Goal: Complete application form

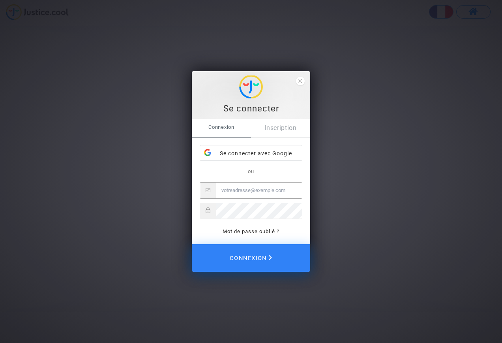
type input "[EMAIL_ADDRESS][DOMAIN_NAME]"
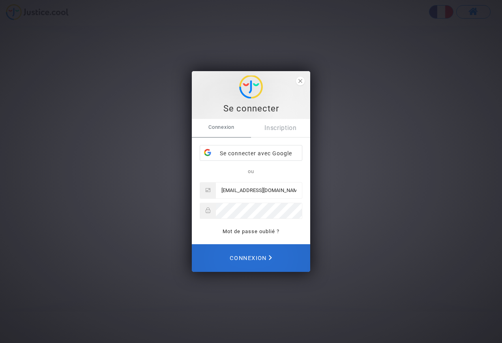
click at [269, 259] on span "Connexion" at bounding box center [251, 257] width 42 height 17
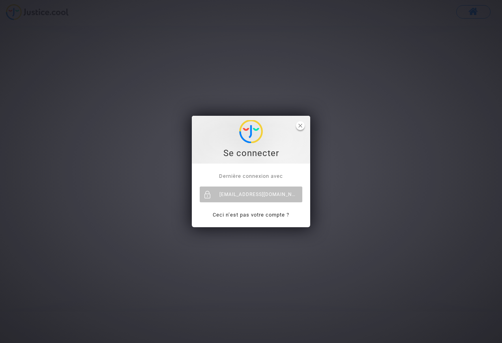
click at [299, 126] on icon "close" at bounding box center [301, 126] width 4 height 4
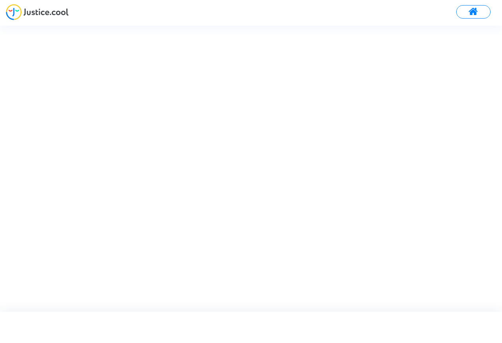
click at [474, 13] on span at bounding box center [474, 12] width 10 height 10
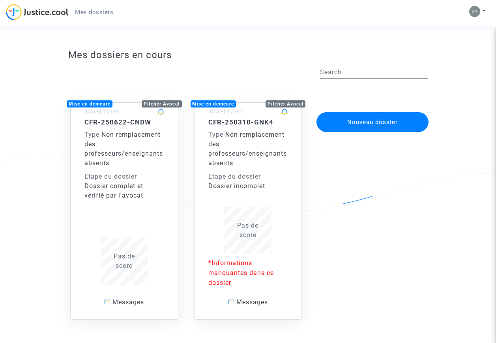
click at [242, 228] on span "Pas de score" at bounding box center [247, 230] width 21 height 17
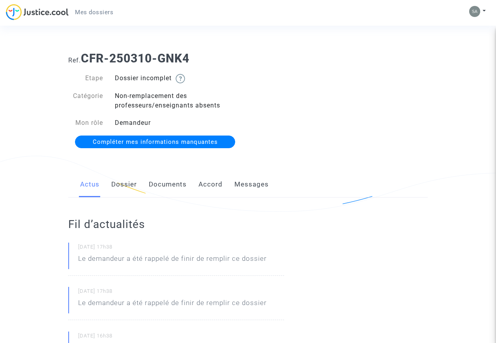
click at [160, 184] on link "Documents" at bounding box center [168, 184] width 38 height 26
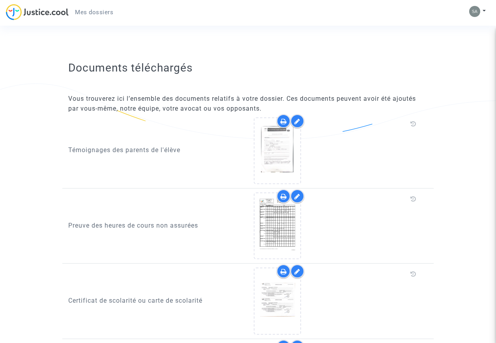
scroll to position [395, 0]
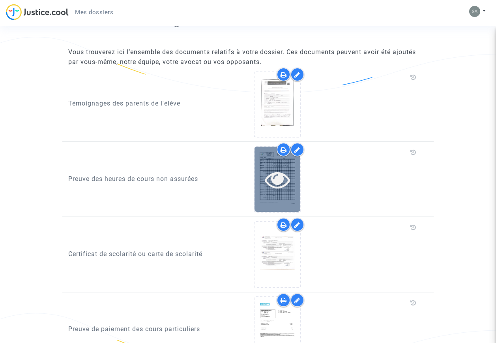
click at [277, 183] on icon at bounding box center [278, 179] width 26 height 25
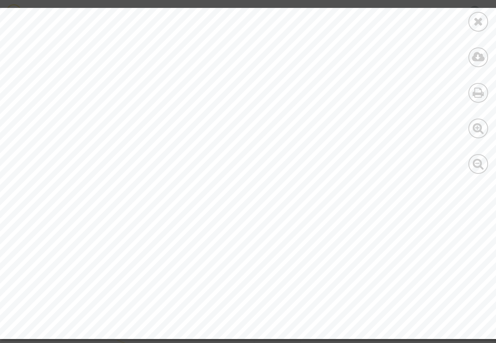
scroll to position [1192, 0]
click at [479, 22] on icon at bounding box center [479, 21] width 10 height 12
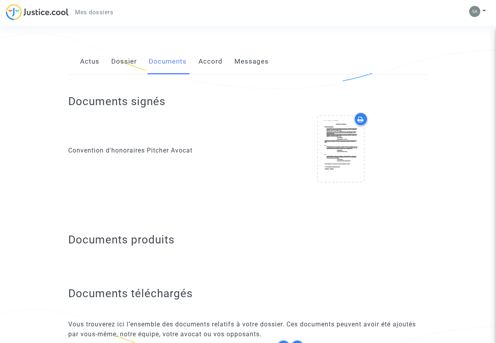
scroll to position [118, 0]
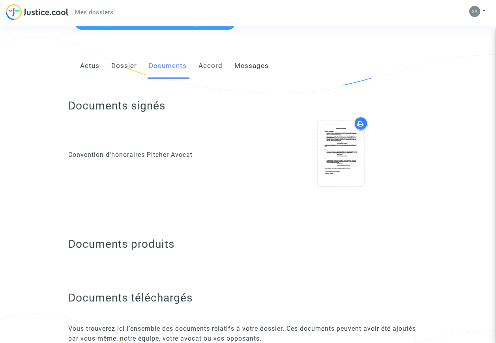
click at [257, 66] on link "Messages" at bounding box center [252, 66] width 34 height 26
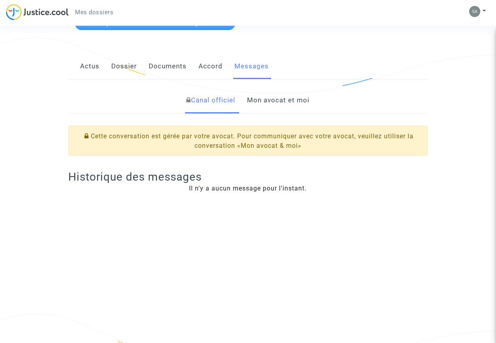
scroll to position [118, 0]
click at [286, 97] on link "Mon avocat et moi" at bounding box center [278, 100] width 62 height 26
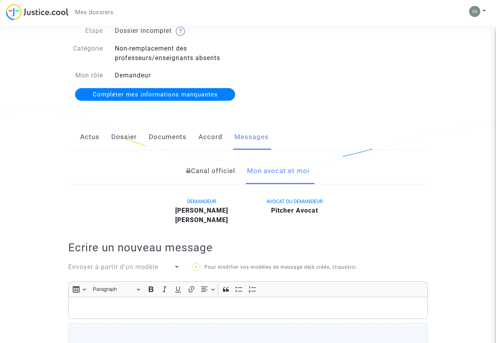
scroll to position [39, 0]
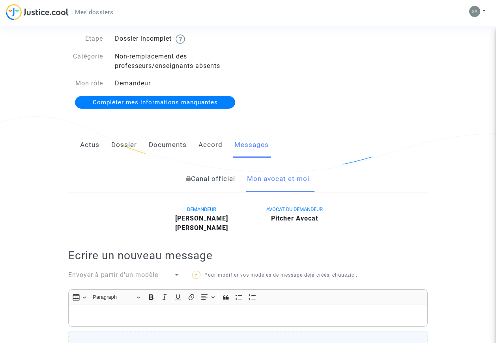
click at [121, 142] on link "Dossier" at bounding box center [124, 145] width 26 height 26
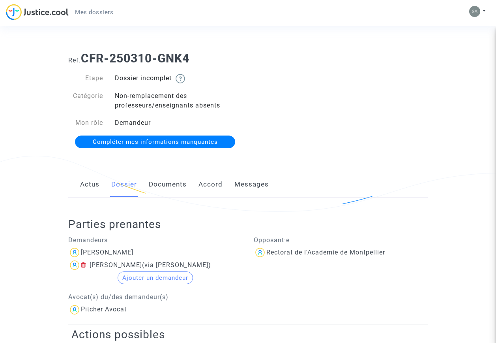
click at [168, 180] on link "Documents" at bounding box center [168, 184] width 38 height 26
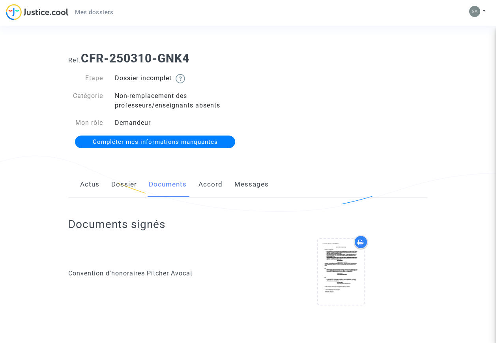
click at [205, 144] on span "Compléter mes informations manquantes" at bounding box center [155, 141] width 125 height 7
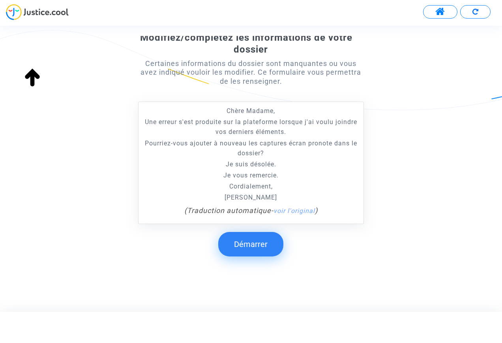
scroll to position [127, 0]
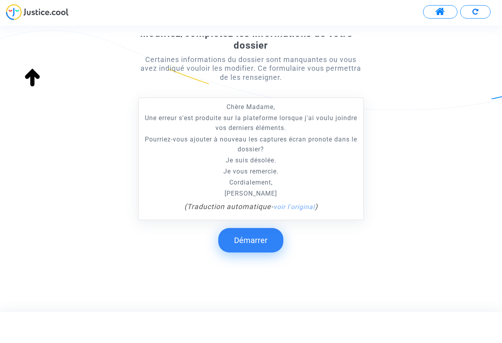
click at [254, 243] on button "Démarrer" at bounding box center [250, 240] width 65 height 24
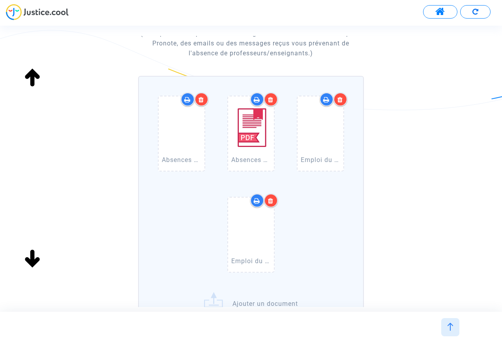
scroll to position [231, 0]
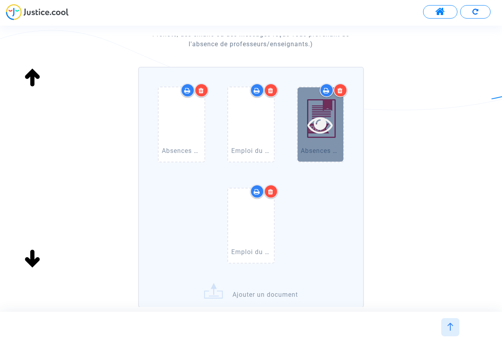
click at [318, 124] on icon at bounding box center [321, 124] width 26 height 25
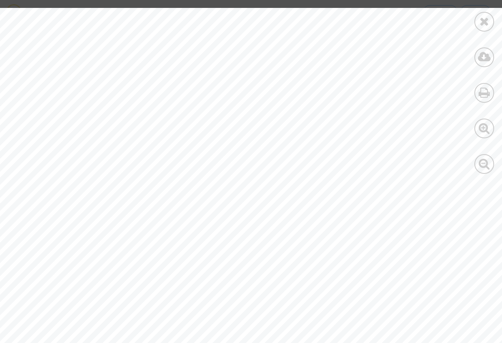
click at [487, 23] on icon at bounding box center [485, 21] width 10 height 12
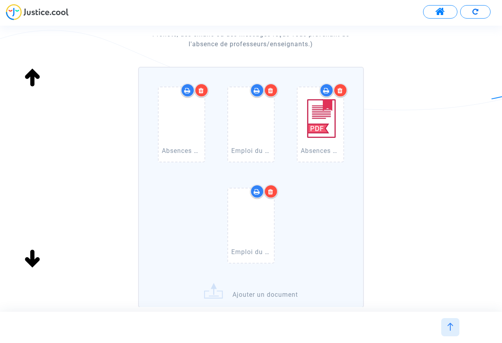
click at [342, 90] on icon at bounding box center [341, 90] width 6 height 6
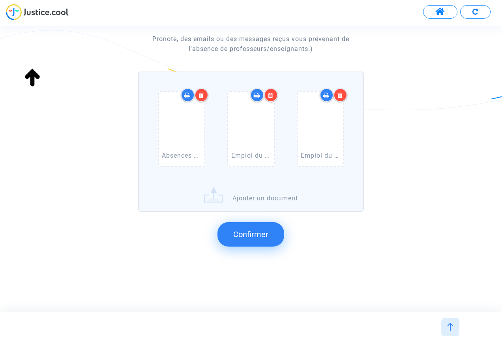
click at [343, 93] on icon at bounding box center [341, 95] width 6 height 6
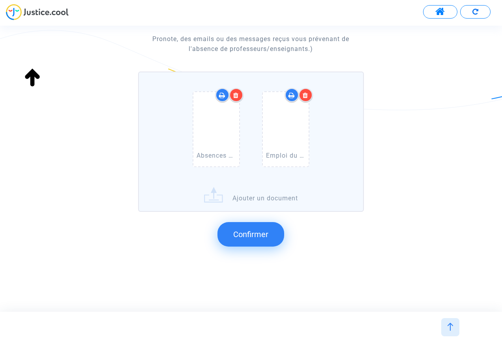
click at [306, 94] on icon at bounding box center [306, 95] width 6 height 6
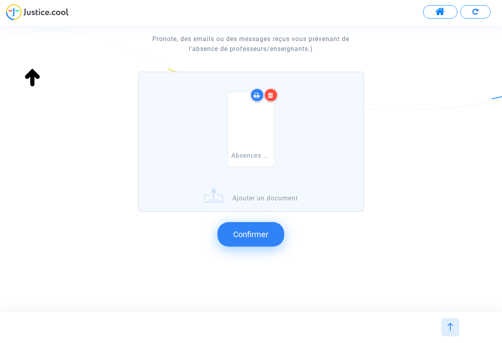
click at [274, 94] on icon at bounding box center [271, 95] width 6 height 6
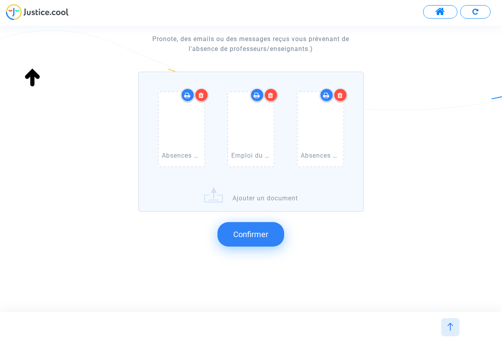
click at [257, 237] on span "Confirmer" at bounding box center [250, 233] width 35 height 9
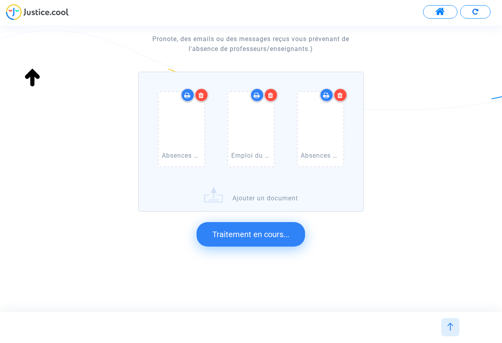
scroll to position [121, 0]
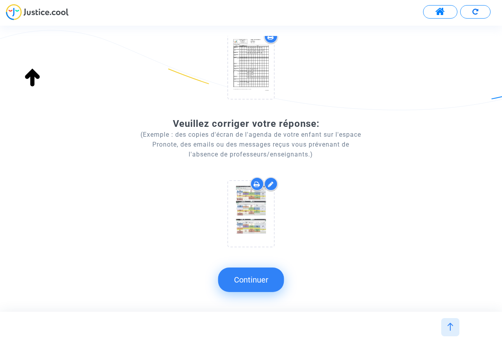
click at [264, 284] on button "Continuer" at bounding box center [251, 279] width 66 height 24
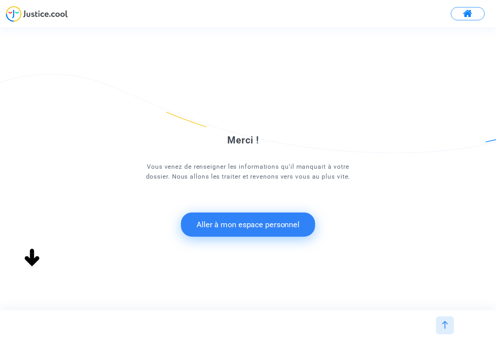
scroll to position [0, 0]
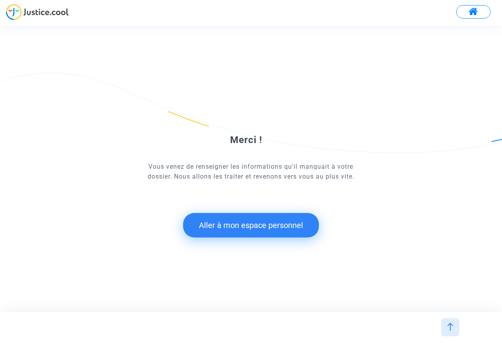
click at [261, 229] on button "Aller à mon espace personnel" at bounding box center [251, 225] width 136 height 24
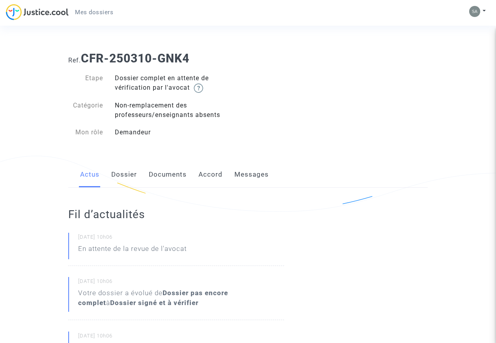
click at [86, 9] on span "Mes dossiers" at bounding box center [94, 12] width 38 height 7
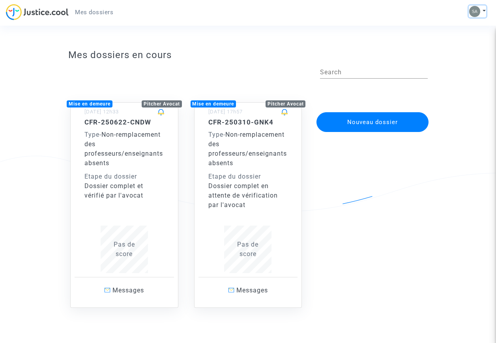
click at [485, 12] on button at bounding box center [477, 12] width 17 height 12
click at [453, 54] on link "Déconnexion" at bounding box center [455, 53] width 62 height 13
